Goal: Transaction & Acquisition: Purchase product/service

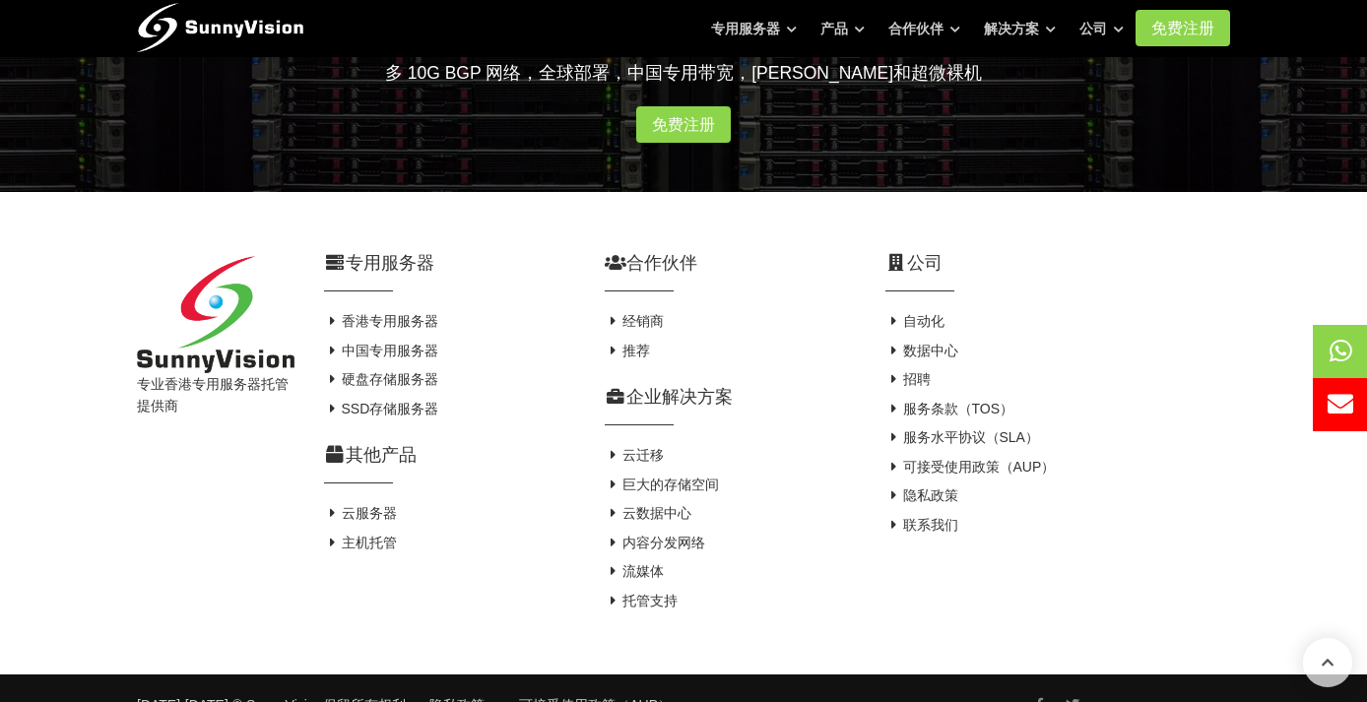
scroll to position [3700, 0]
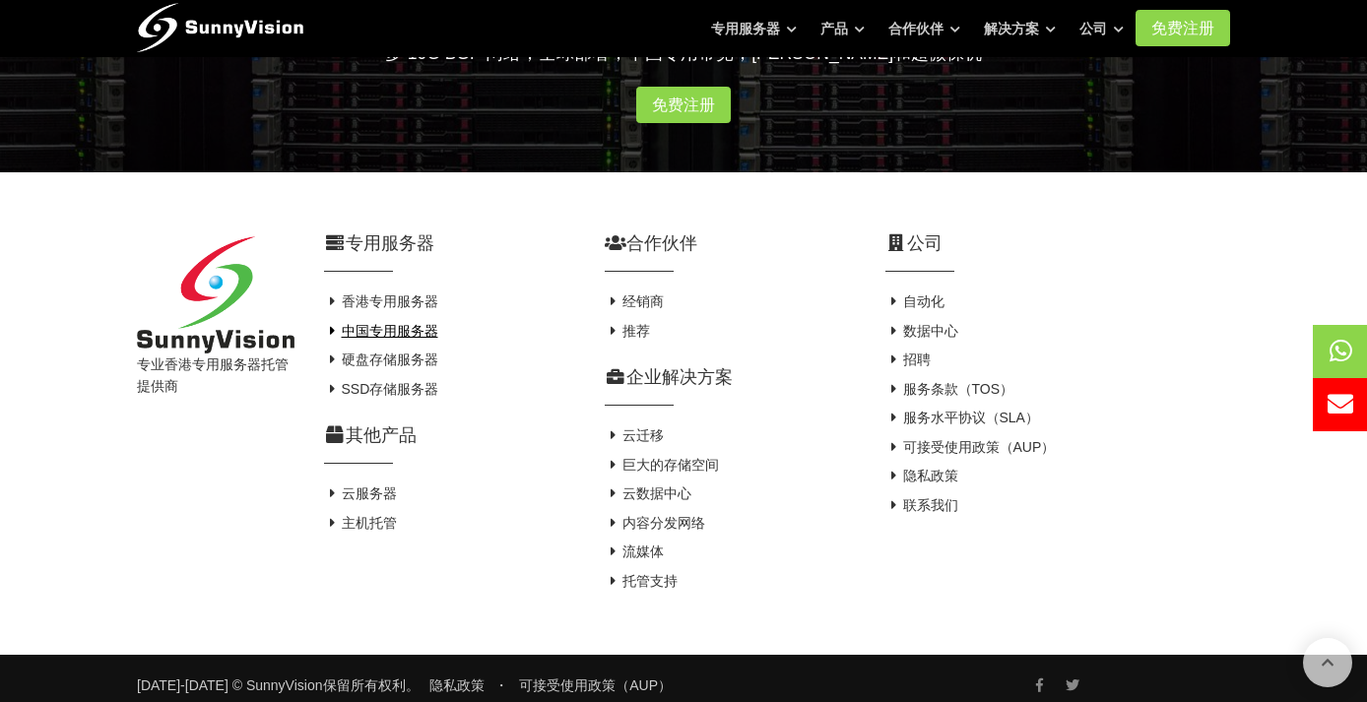
click at [407, 323] on font "中国专用服务器" at bounding box center [390, 331] width 97 height 16
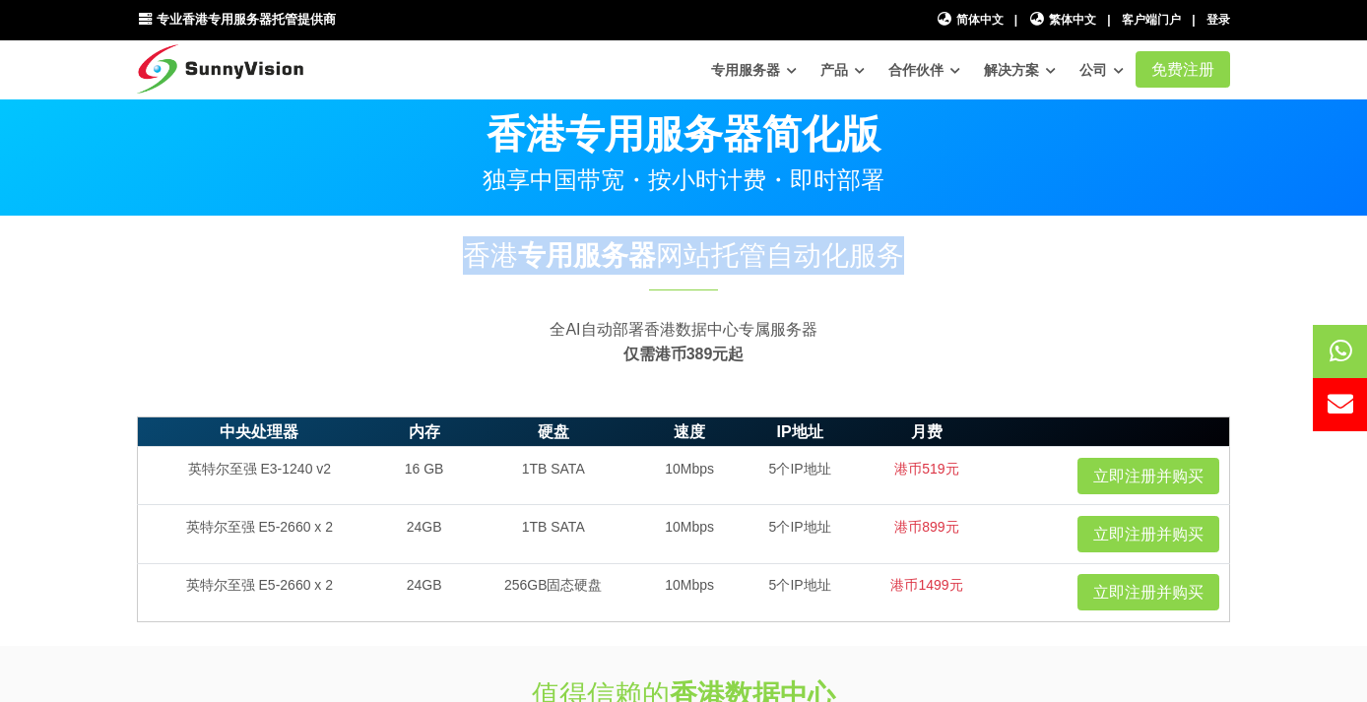
drag, startPoint x: 430, startPoint y: 262, endPoint x: 976, endPoint y: 262, distance: 545.6
click at [976, 262] on h1 "香港 专用服务器 网站托管自动化服务" at bounding box center [683, 255] width 1093 height 38
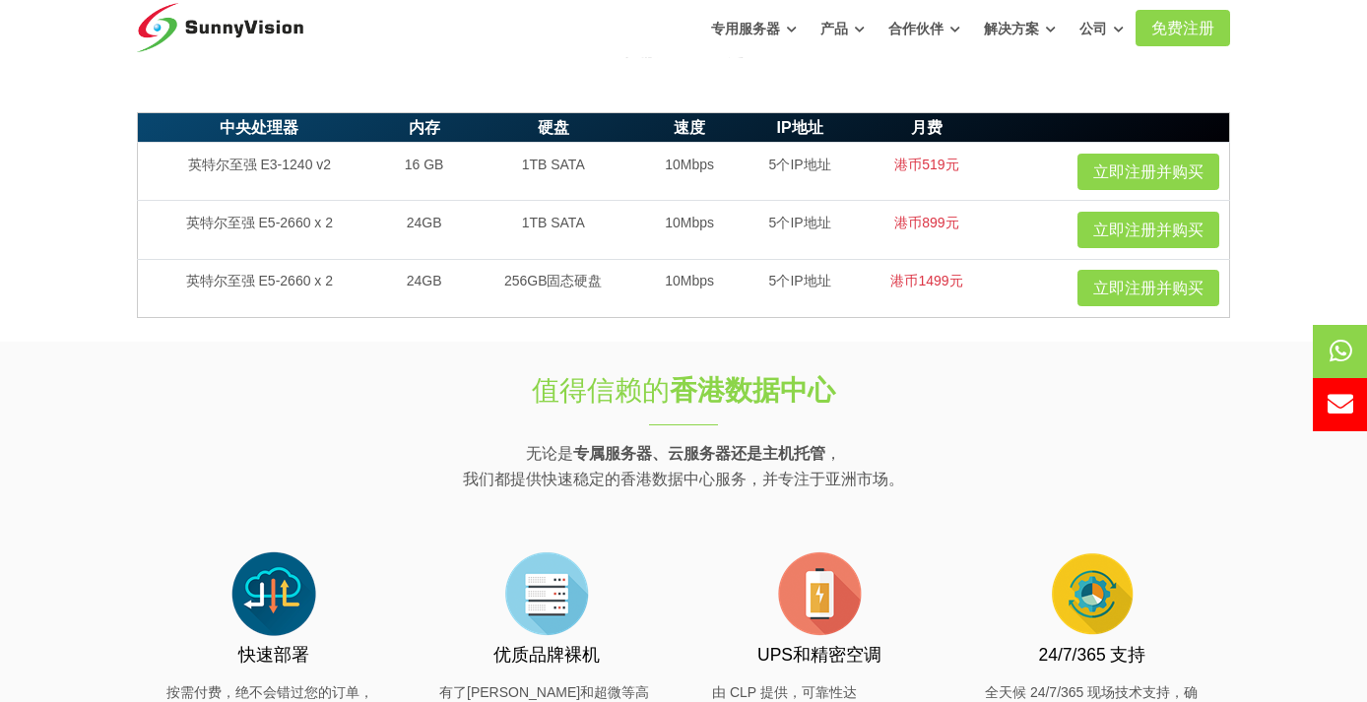
scroll to position [197, 0]
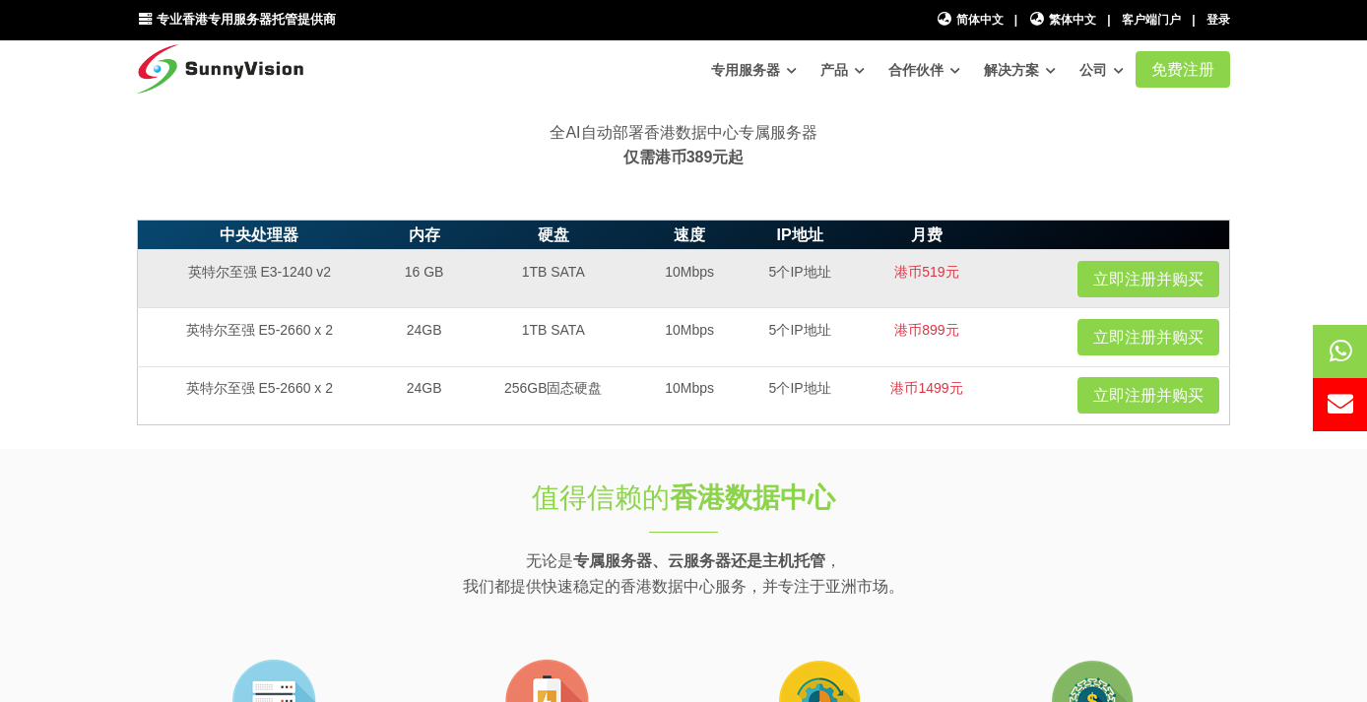
click at [669, 250] on td "10Mbps" at bounding box center [689, 279] width 100 height 58
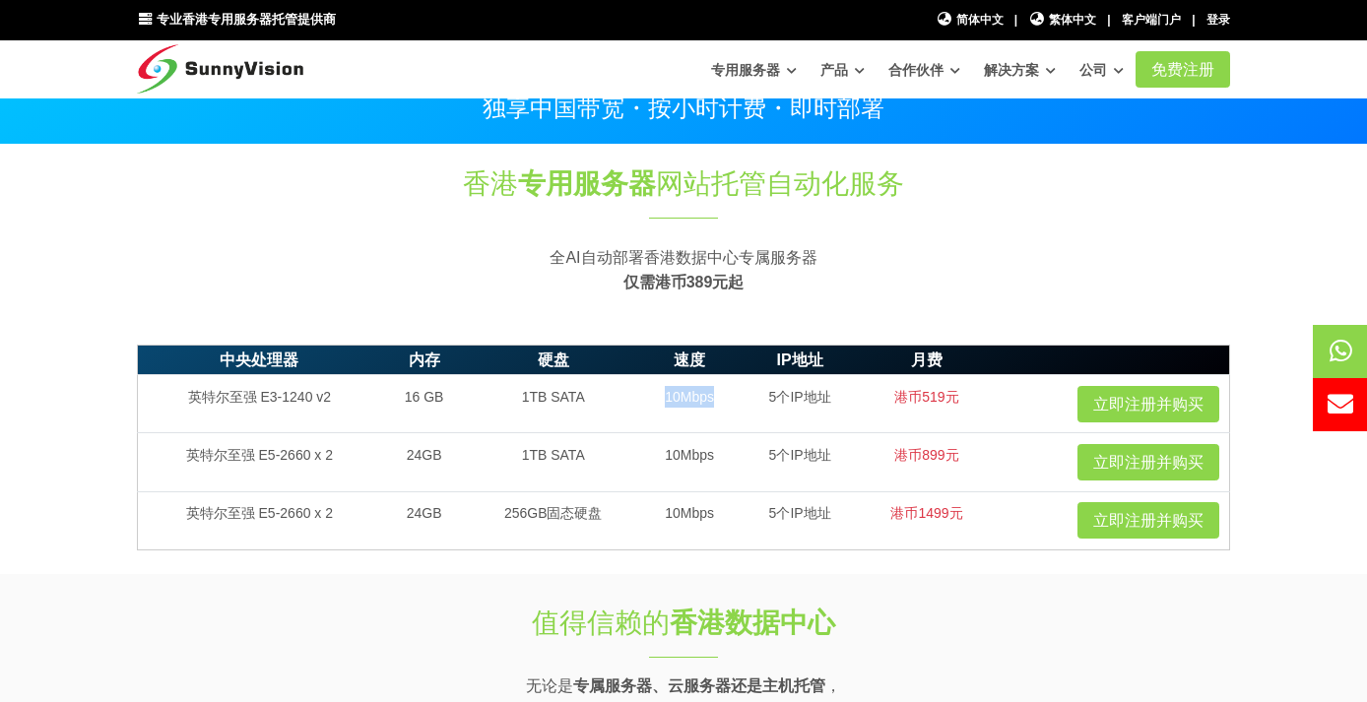
scroll to position [0, 0]
